Goal: Task Accomplishment & Management: Use online tool/utility

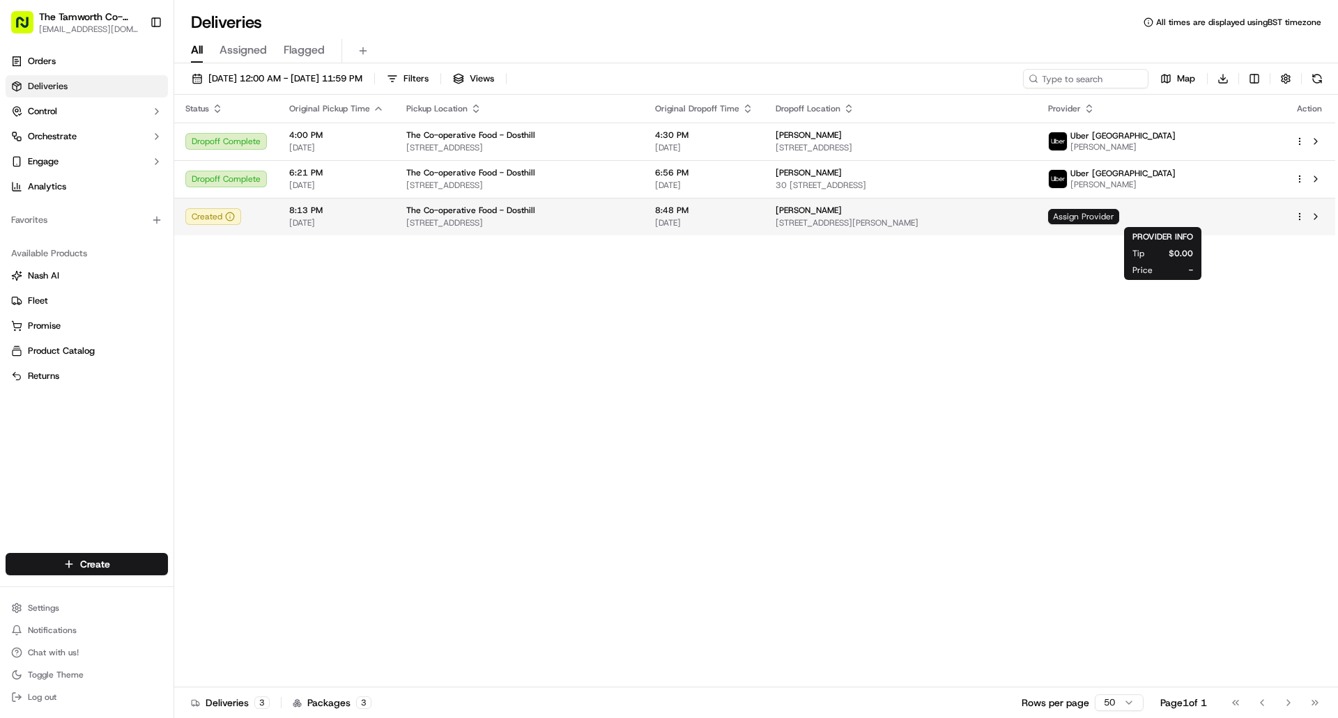
click at [1119, 218] on span "Assign Provider" at bounding box center [1083, 216] width 71 height 15
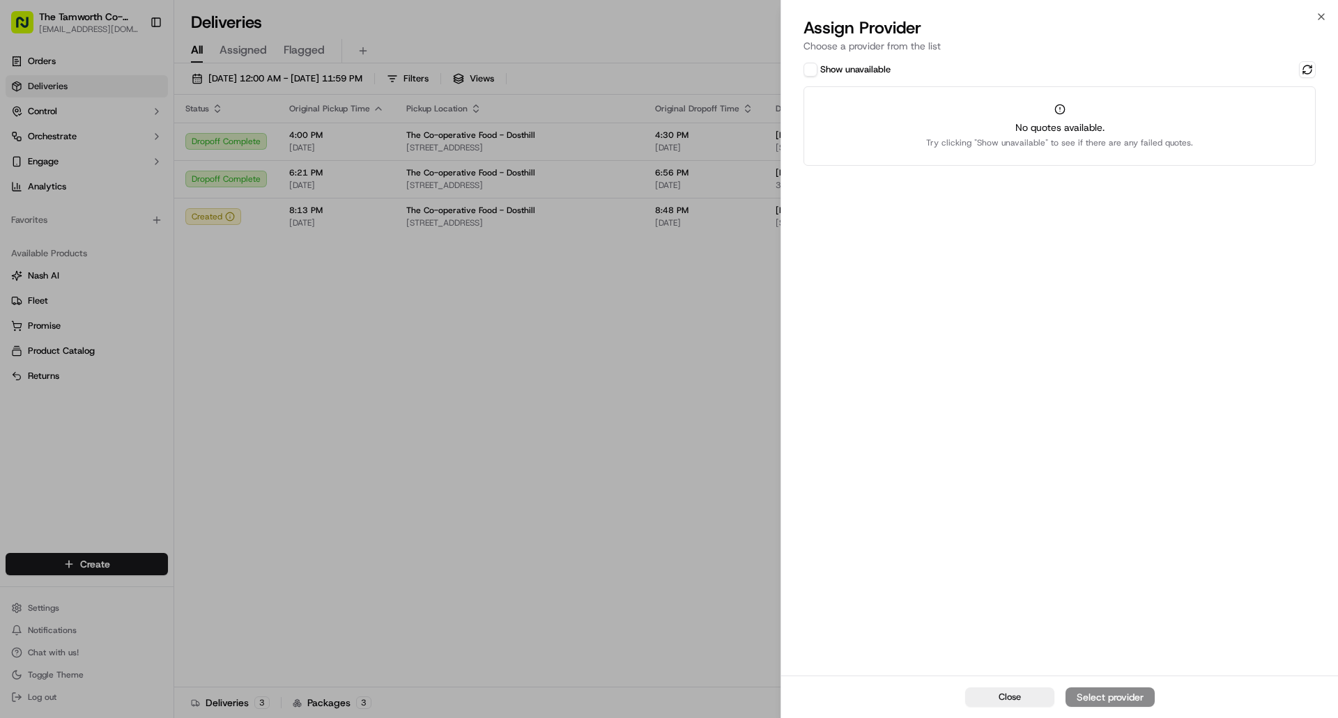
click at [1117, 695] on div "Close Select provider" at bounding box center [1059, 697] width 557 height 42
click at [1116, 695] on div "Close Select provider" at bounding box center [1059, 697] width 557 height 42
click at [1089, 700] on div "Close Select provider" at bounding box center [1059, 697] width 557 height 42
click at [1321, 19] on icon "button" at bounding box center [1320, 16] width 11 height 11
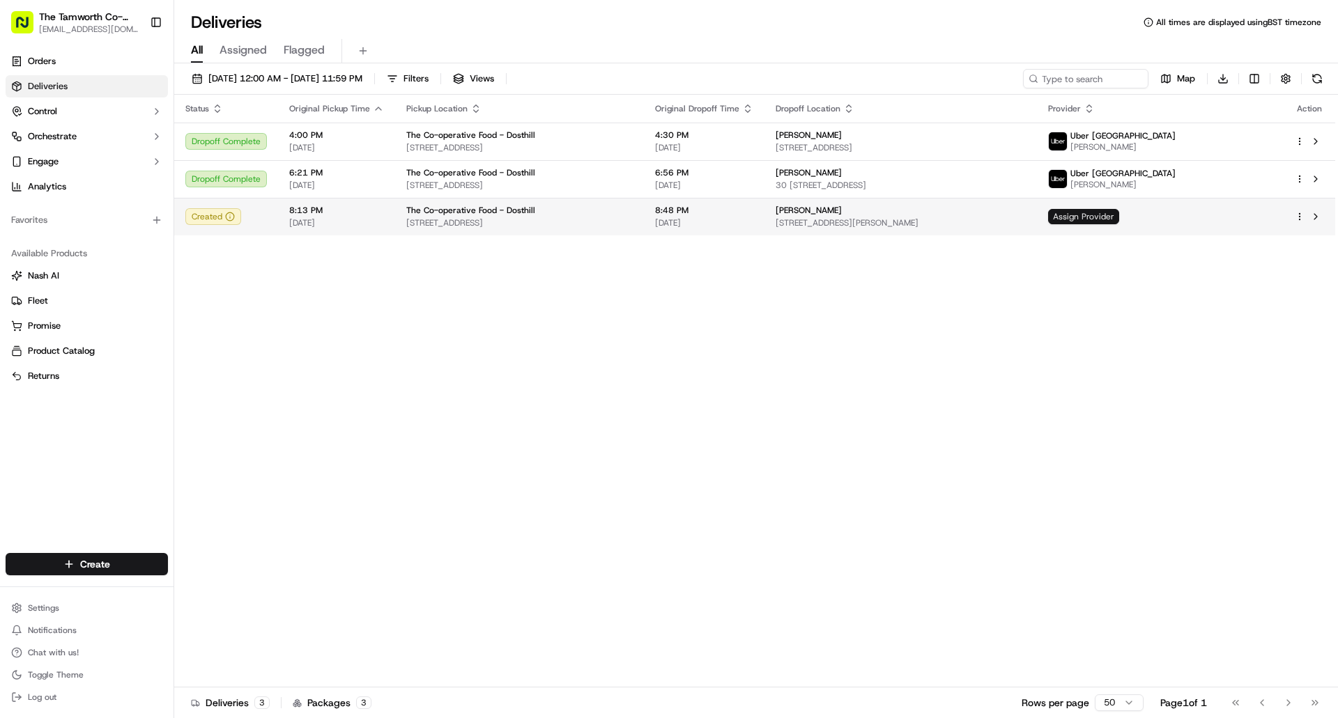
click at [1119, 218] on span "Assign Provider" at bounding box center [1083, 216] width 71 height 15
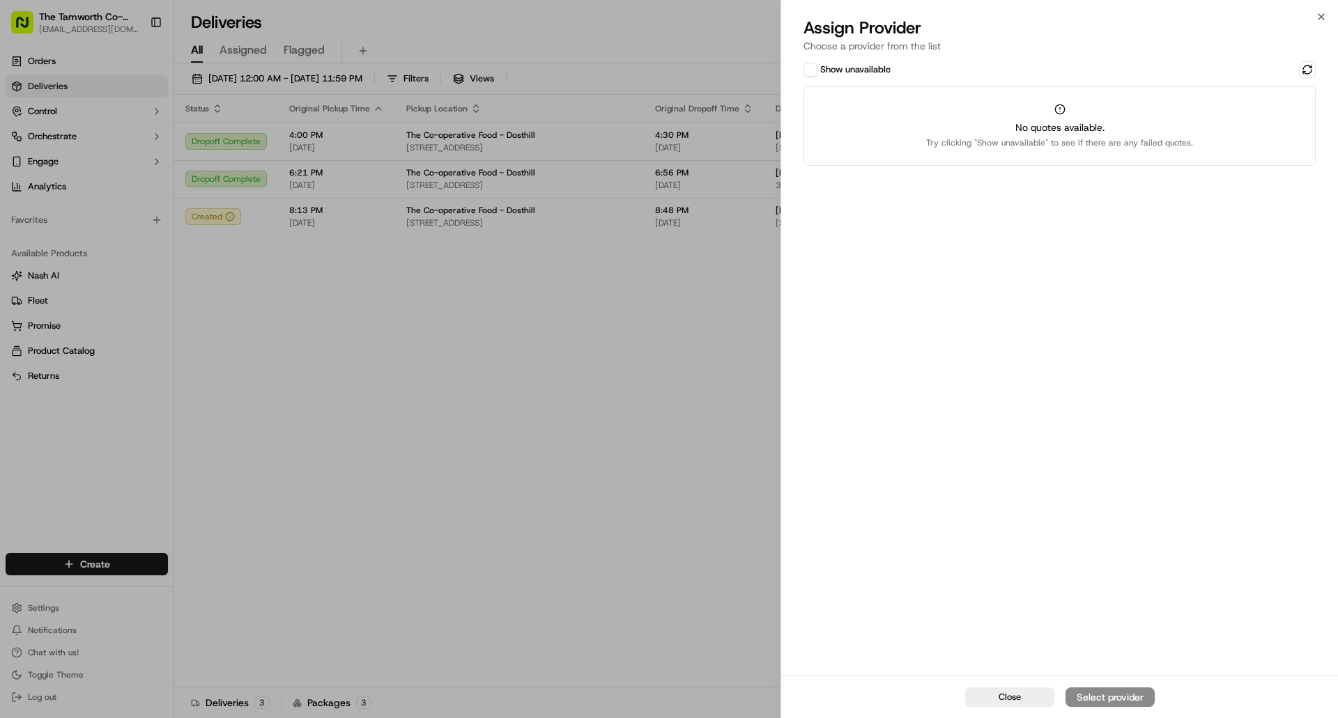
click at [809, 67] on button "Show unavailable" at bounding box center [810, 70] width 14 height 14
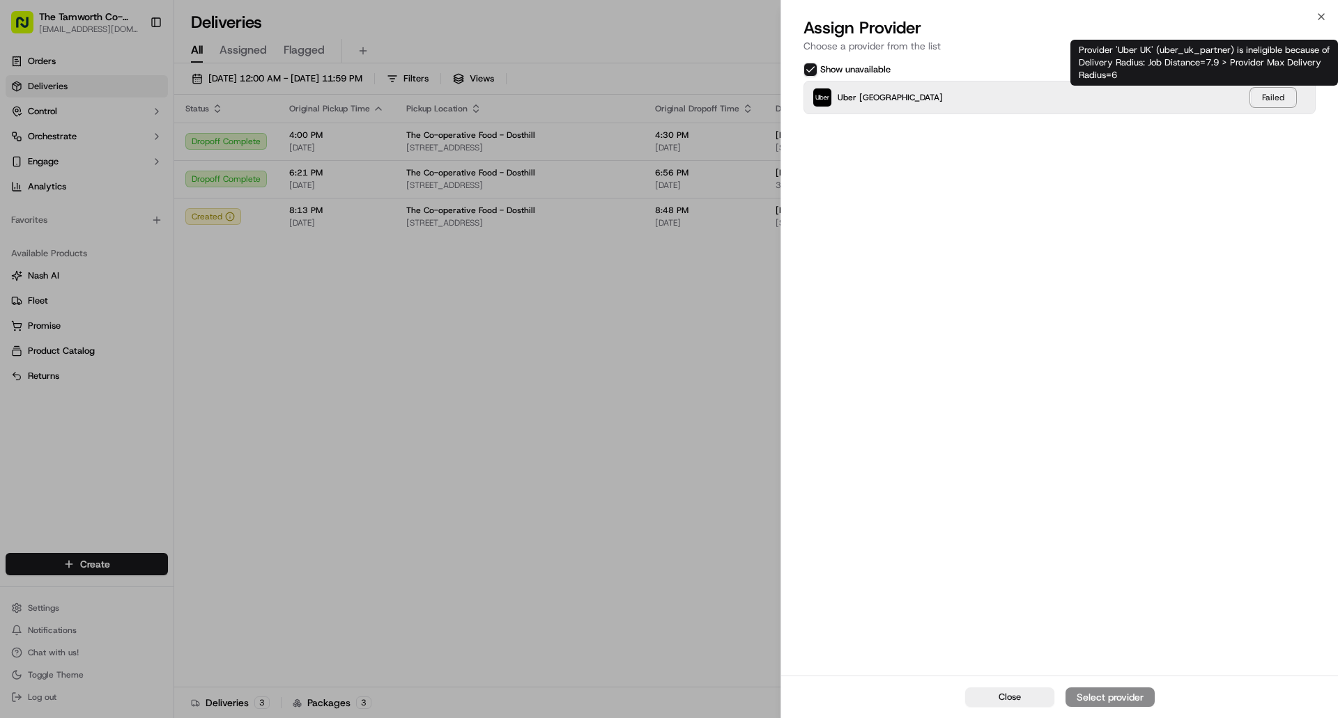
click at [1278, 96] on div "Failed" at bounding box center [1272, 97] width 45 height 18
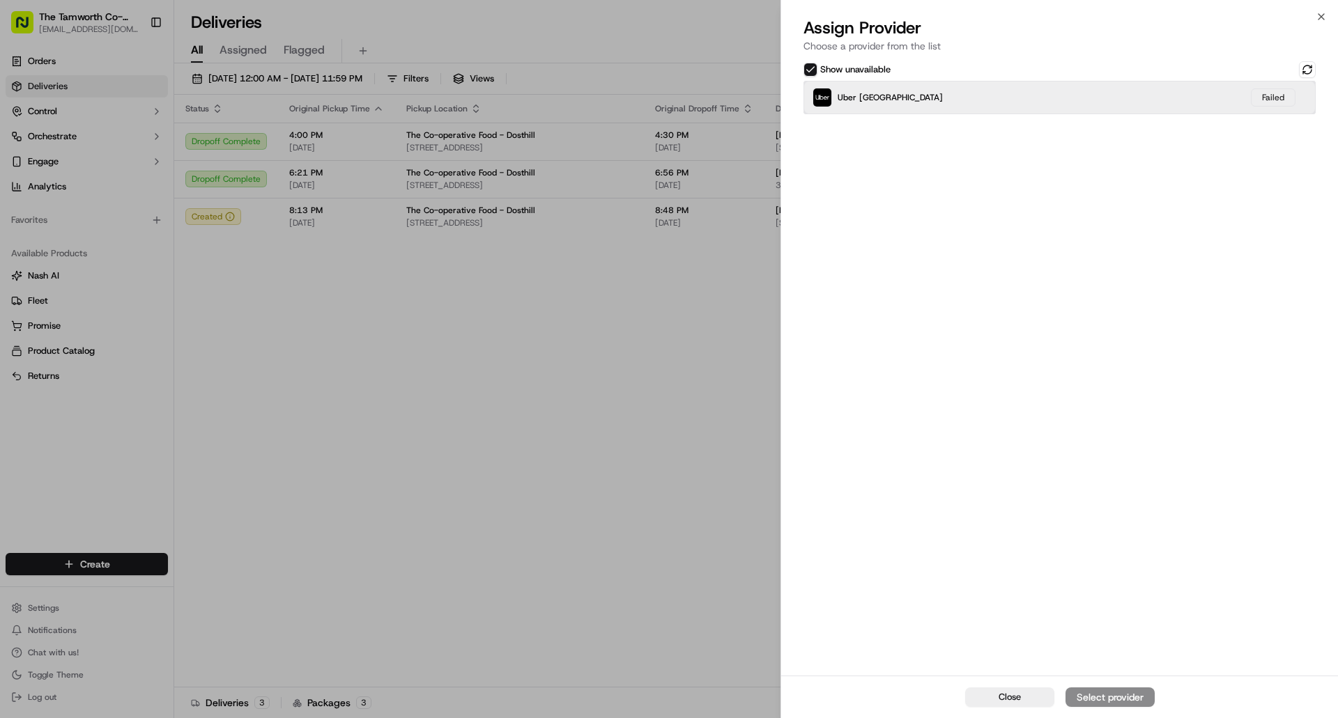
click at [821, 98] on img at bounding box center [822, 97] width 18 height 18
click at [1311, 68] on button at bounding box center [1307, 69] width 17 height 17
click at [1310, 69] on button at bounding box center [1307, 69] width 17 height 17
click at [808, 71] on button "Show unavailable" at bounding box center [810, 70] width 14 height 14
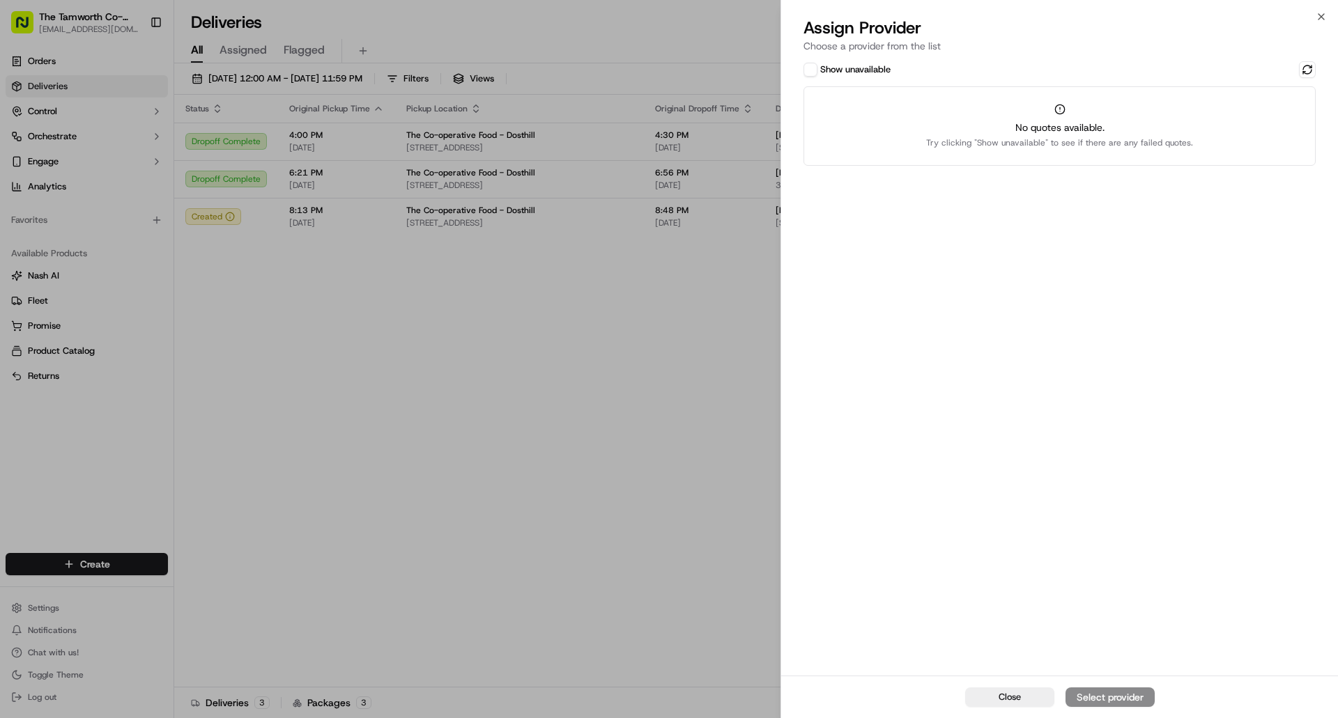
click at [813, 69] on button "Show unavailable" at bounding box center [810, 70] width 14 height 14
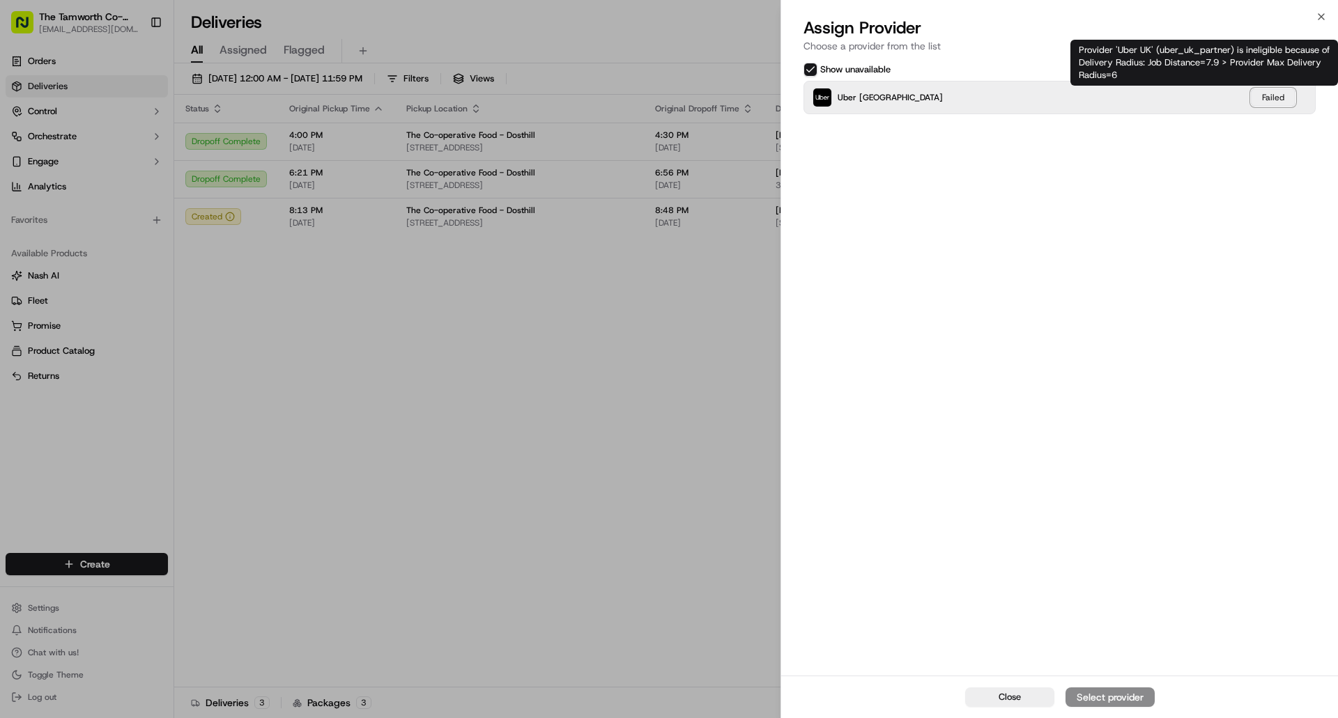
click at [1278, 97] on div "Failed" at bounding box center [1272, 97] width 45 height 18
